Goal: Navigation & Orientation: Find specific page/section

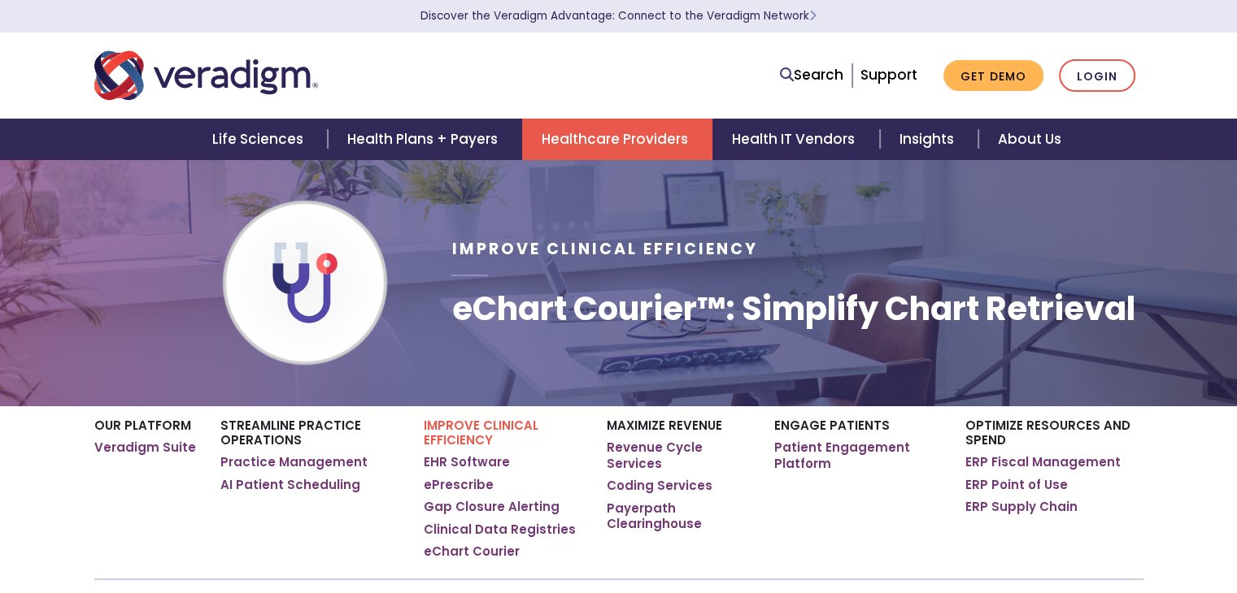
click at [579, 300] on h1 "eChart Courier™: Simplify Chart Retrieval" at bounding box center [792, 308] width 683 height 39
click at [1122, 73] on link "Login" at bounding box center [1096, 75] width 76 height 33
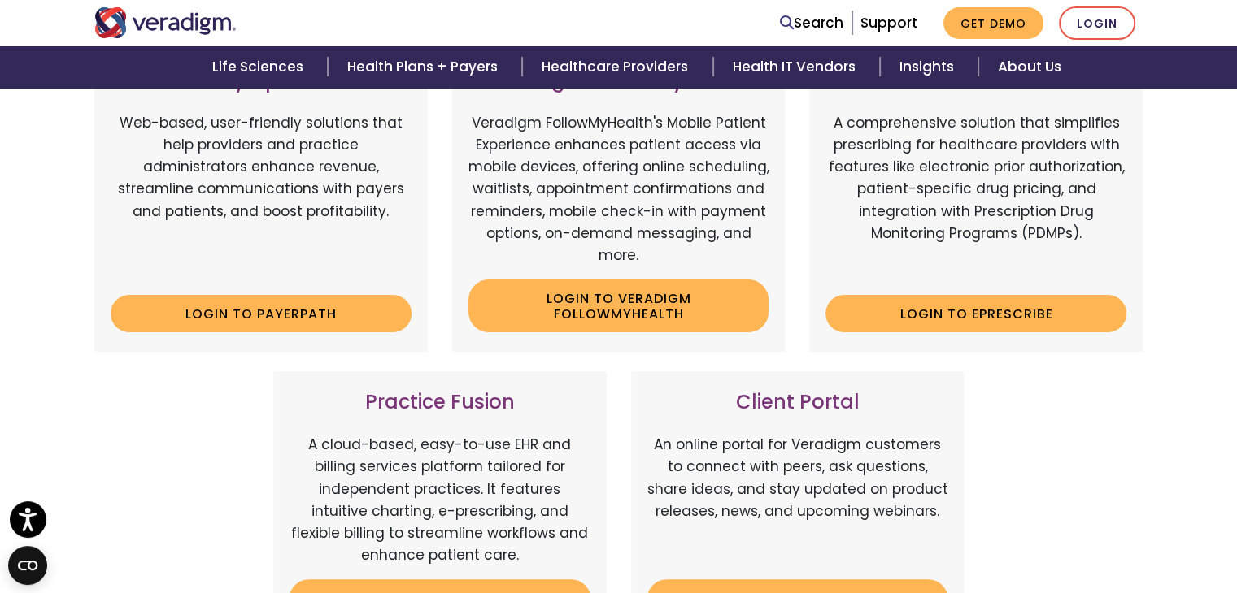
scroll to position [278, 0]
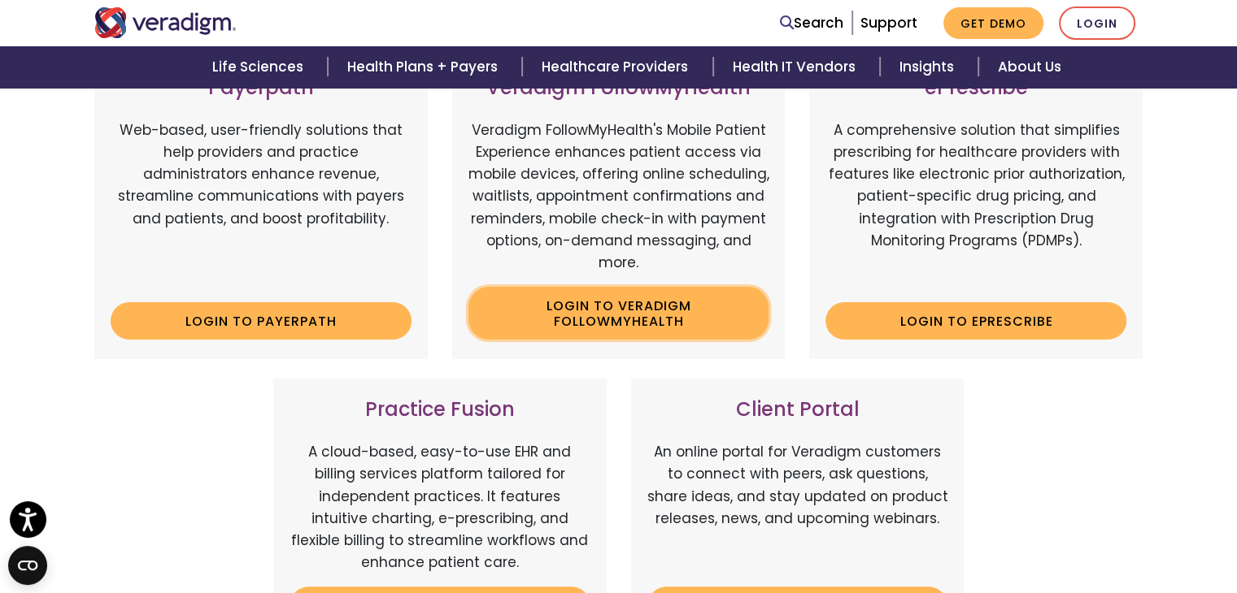
click at [632, 314] on link "Login to Veradigm FollowMyHealth" at bounding box center [618, 313] width 301 height 53
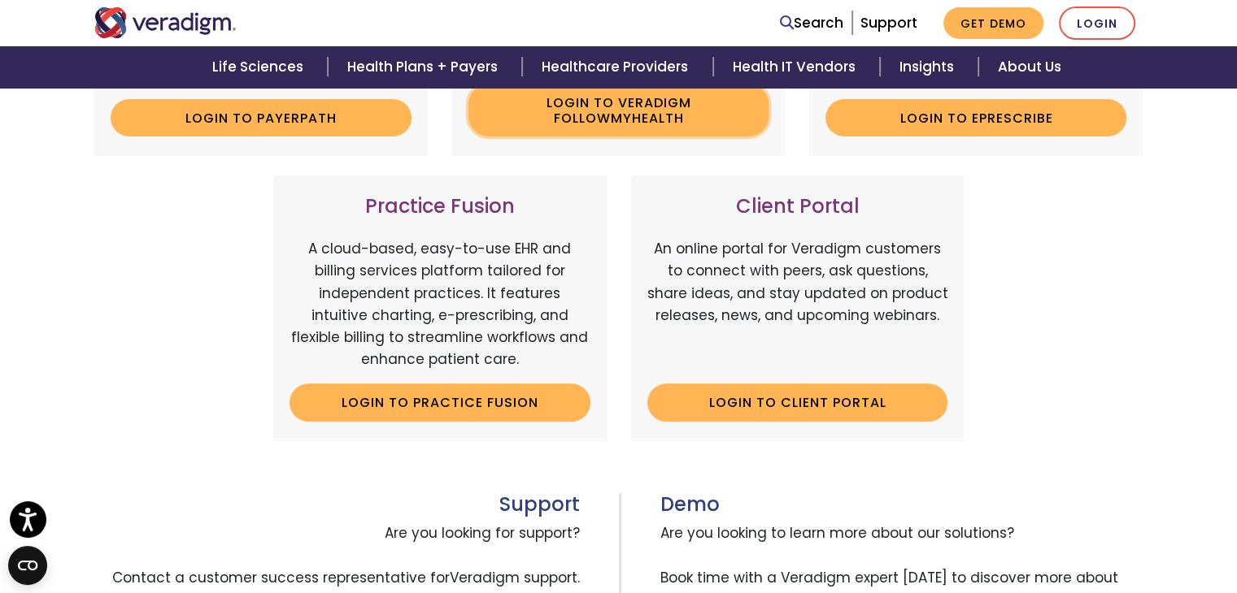
scroll to position [492, 0]
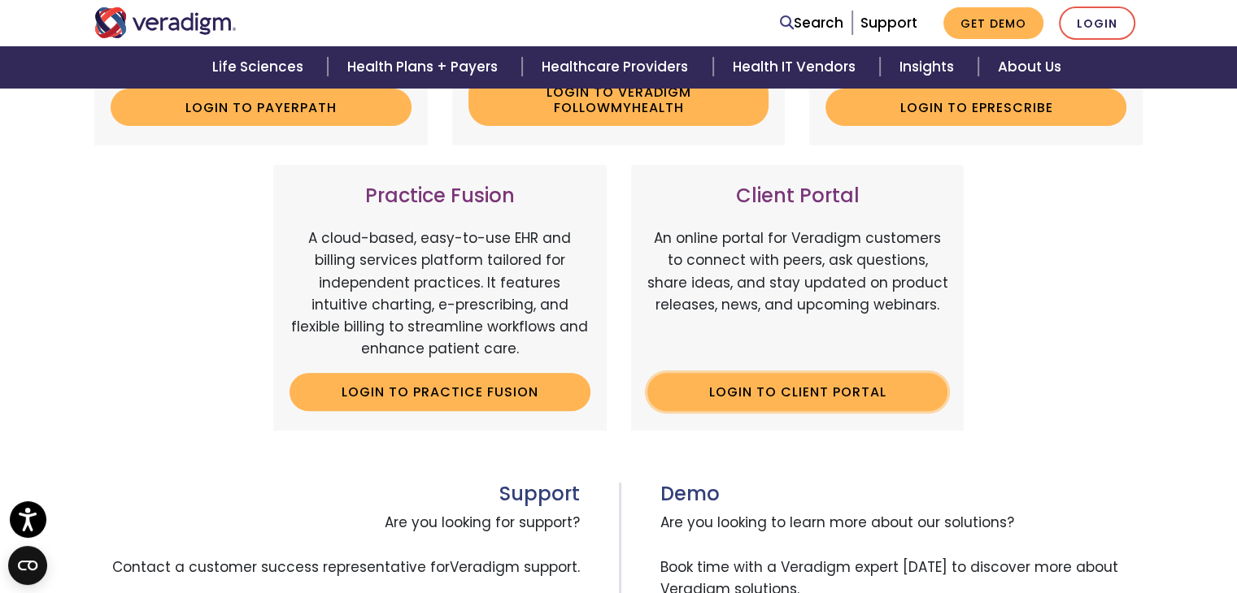
click at [831, 391] on link "Login to Client Portal" at bounding box center [797, 391] width 301 height 37
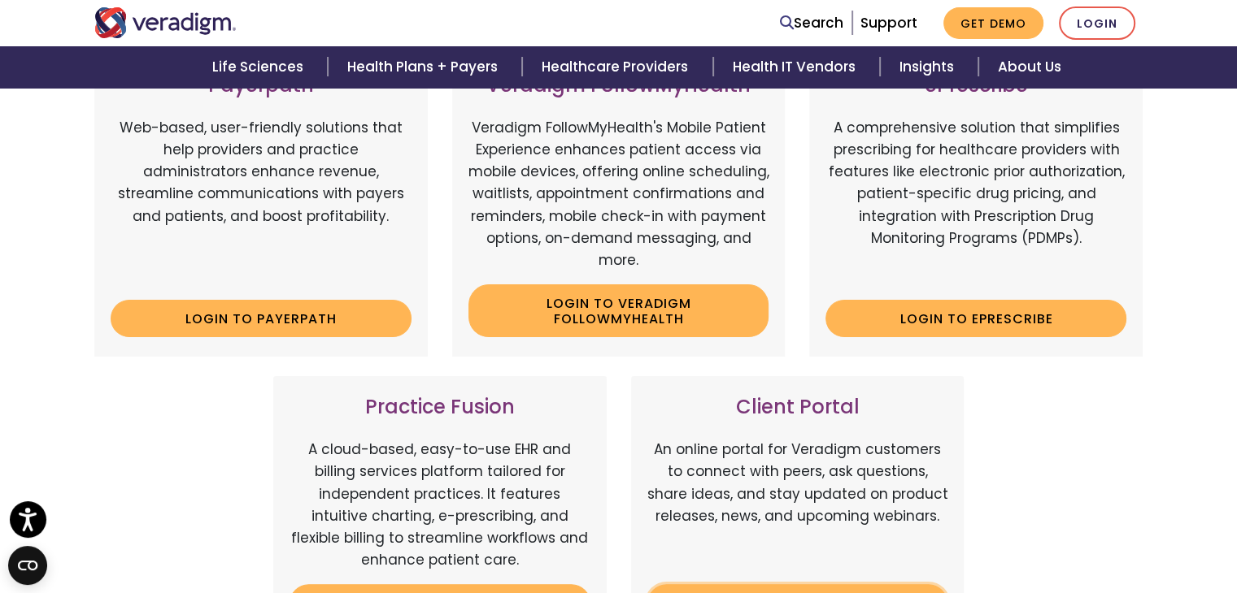
scroll to position [275, 0]
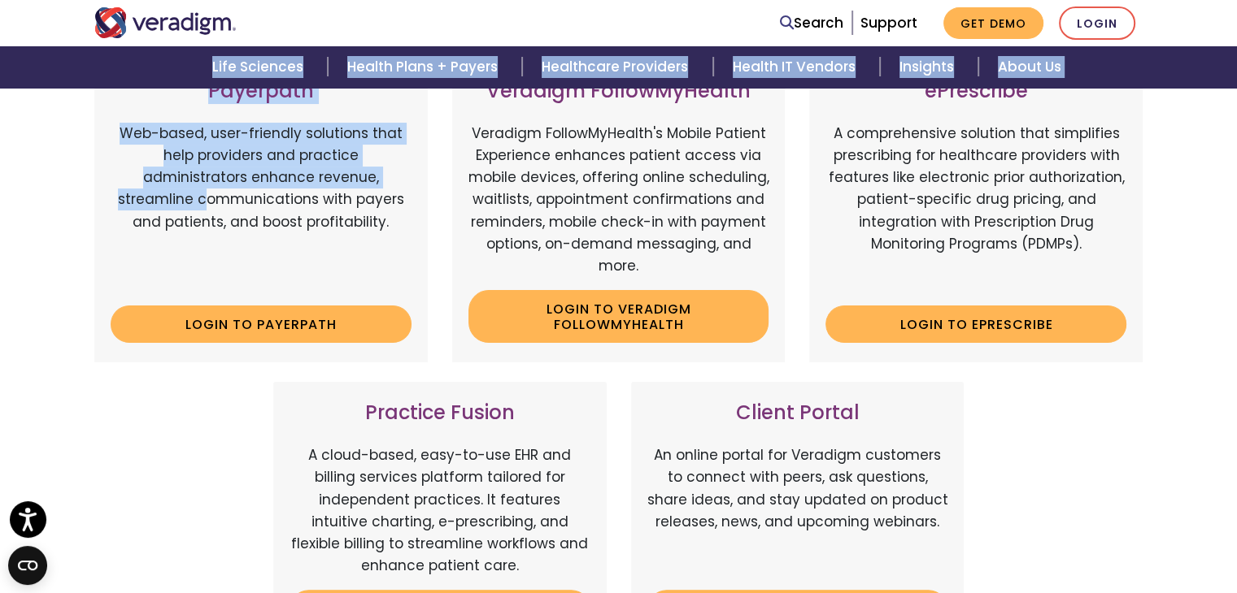
drag, startPoint x: 117, startPoint y: 196, endPoint x: 117, endPoint y: 48, distance: 148.0
click at [117, 48] on body "Accessibility Screen-Reader Guide, Feedback, and Issue Reporting | New window D…" at bounding box center [618, 181] width 1237 height 593
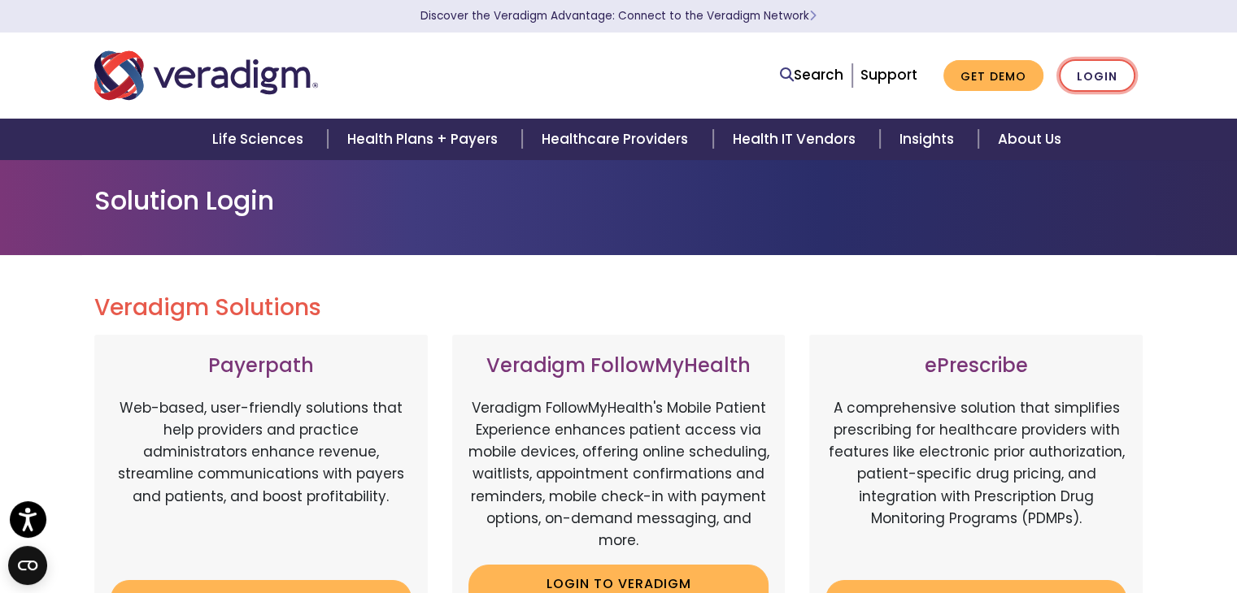
click at [1110, 74] on link "Login" at bounding box center [1096, 75] width 76 height 33
